Goal: Transaction & Acquisition: Download file/media

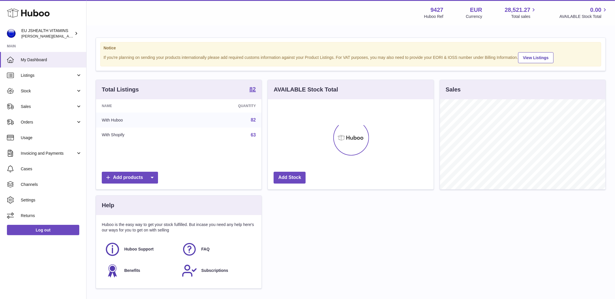
scroll to position [90, 166]
click at [34, 89] on span "Stock" at bounding box center [48, 90] width 55 height 5
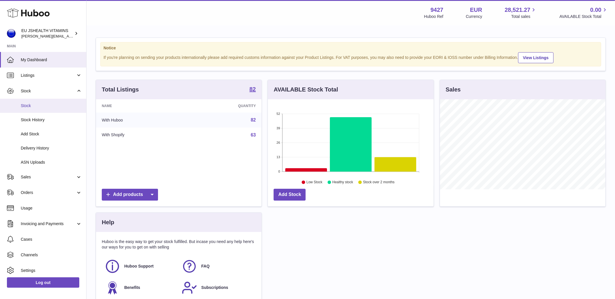
click at [35, 104] on span "Stock" at bounding box center [51, 105] width 61 height 5
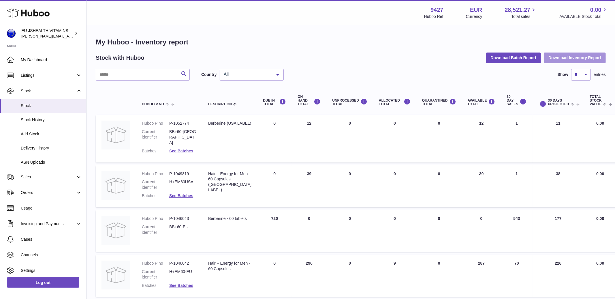
click at [578, 58] on button "Download Inventory Report" at bounding box center [575, 58] width 62 height 10
click at [31, 282] on link "Log out" at bounding box center [43, 282] width 72 height 10
